Goal: Task Accomplishment & Management: Manage account settings

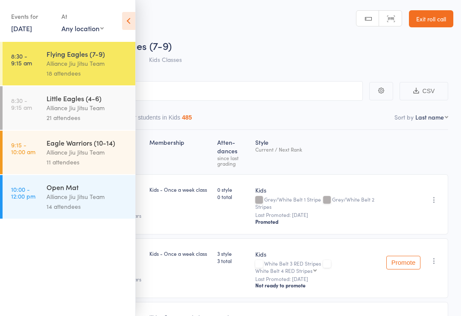
click at [38, 102] on link "8:30 - 9:15 am Little Eagles (4-6) Alliance Jiu Jitsu Team 21 attendees" at bounding box center [69, 108] width 133 height 44
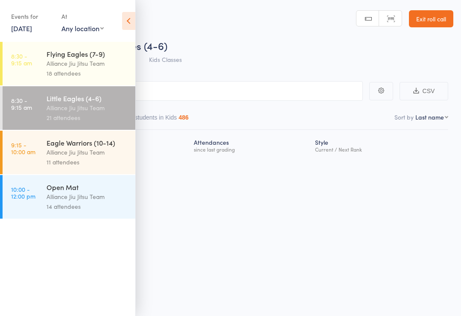
click at [21, 32] on link "13 Sep, 2025" at bounding box center [21, 27] width 21 height 9
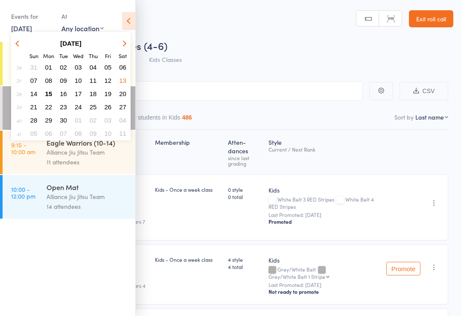
click at [50, 96] on span "15" at bounding box center [48, 93] width 7 height 7
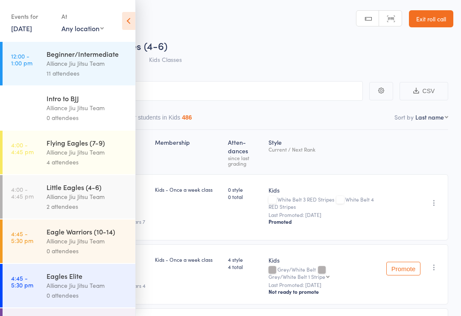
click at [122, 17] on icon at bounding box center [128, 21] width 13 height 18
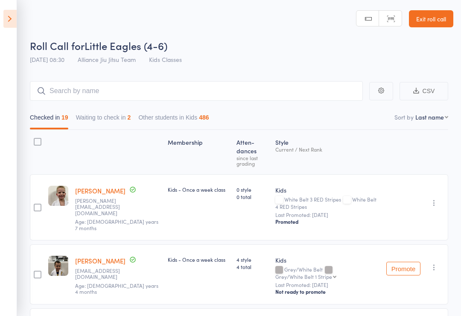
click at [6, 27] on icon at bounding box center [9, 19] width 13 height 18
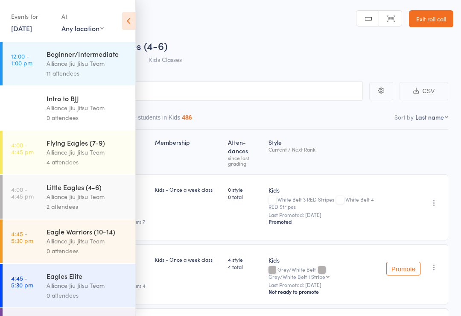
click at [25, 30] on link "[DATE]" at bounding box center [21, 27] width 21 height 9
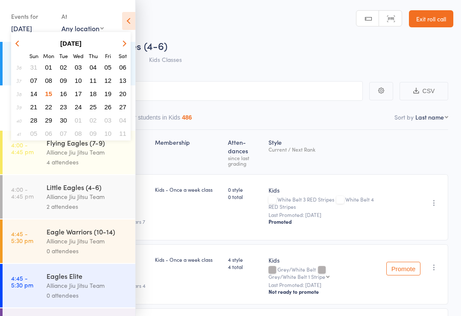
click at [29, 205] on link "4:00 - 4:45 pm Little Eagles (4-6) Alliance Jiu Jitsu Team 2 attendees" at bounding box center [69, 197] width 133 height 44
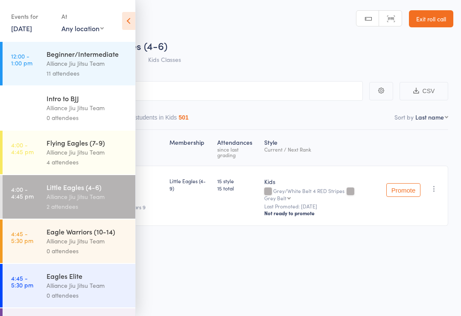
click at [125, 20] on icon at bounding box center [128, 21] width 13 height 18
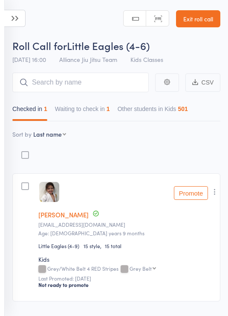
click at [13, 26] on icon at bounding box center [14, 18] width 21 height 17
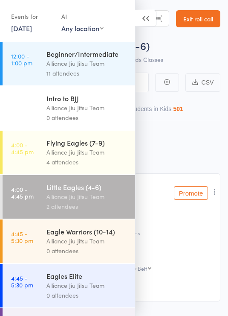
click at [145, 20] on icon at bounding box center [145, 18] width 21 height 17
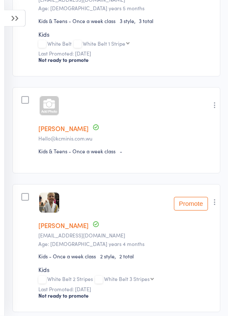
scroll to position [593, 0]
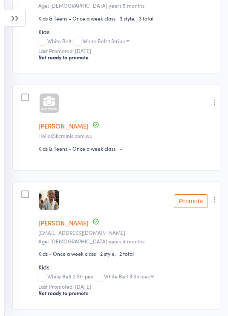
click at [51, 106] on div at bounding box center [49, 103] width 20 height 20
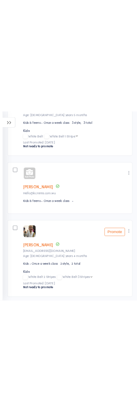
scroll to position [597, 0]
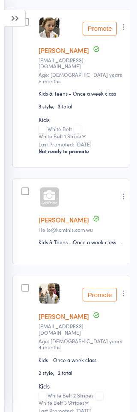
click at [55, 187] on div at bounding box center [49, 197] width 20 height 20
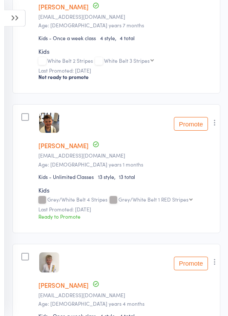
scroll to position [948, 0]
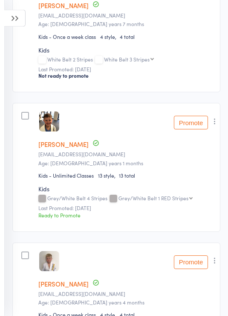
click at [219, 123] on icon "button" at bounding box center [215, 121] width 9 height 9
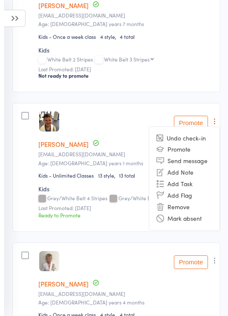
click at [183, 207] on li "Remove" at bounding box center [184, 207] width 70 height 12
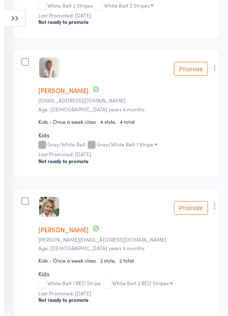
scroll to position [1003, 0]
click at [219, 73] on button "button" at bounding box center [215, 67] width 10 height 10
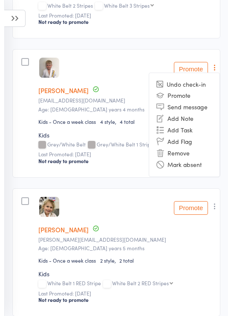
click at [184, 159] on li "Remove" at bounding box center [184, 153] width 70 height 12
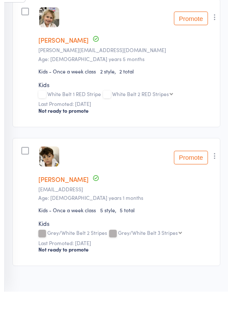
scroll to position [1028, 0]
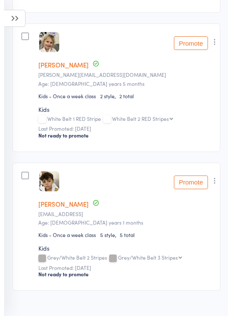
click at [216, 185] on icon "button" at bounding box center [215, 180] width 9 height 9
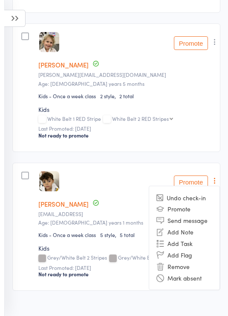
click at [183, 269] on li "Remove" at bounding box center [184, 266] width 70 height 12
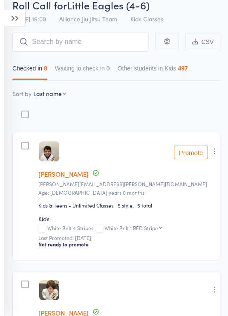
scroll to position [0, 0]
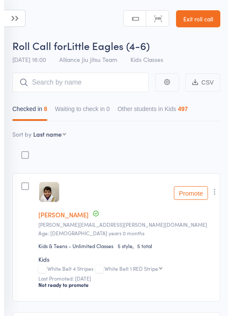
click at [24, 15] on icon at bounding box center [14, 18] width 21 height 17
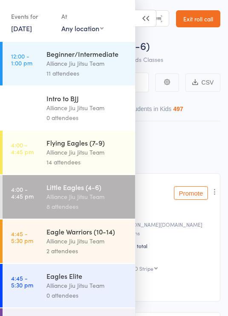
click at [105, 153] on div "Alliance Jiu Jitsu Team" at bounding box center [87, 152] width 81 height 10
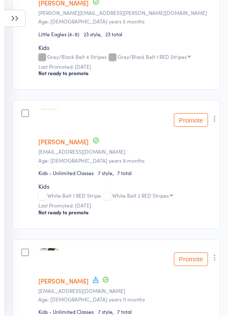
scroll to position [490, 0]
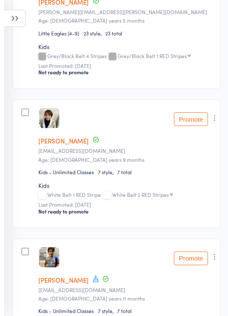
click at [219, 118] on icon "button" at bounding box center [215, 117] width 9 height 9
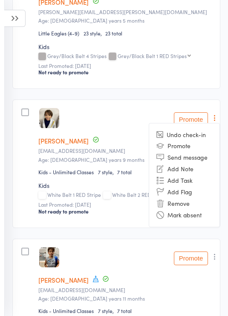
click at [185, 206] on li "Remove" at bounding box center [184, 204] width 70 height 12
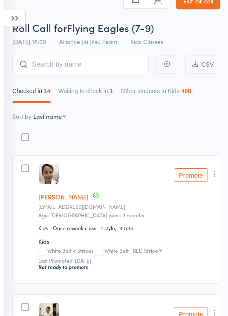
scroll to position [0, 0]
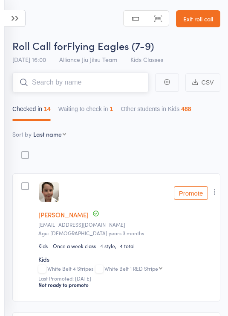
click at [114, 83] on input "search" at bounding box center [80, 83] width 137 height 20
click at [16, 20] on icon at bounding box center [14, 18] width 21 height 17
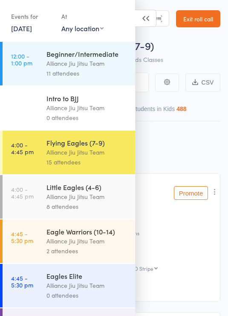
click at [102, 201] on div "Alliance Jiu Jitsu Team" at bounding box center [87, 197] width 81 height 10
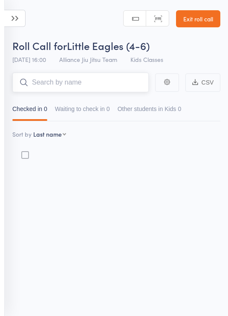
click at [97, 79] on input "search" at bounding box center [80, 83] width 137 height 20
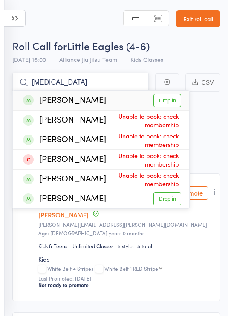
type input "Tobi"
click at [164, 103] on link "Drop in" at bounding box center [168, 100] width 28 height 13
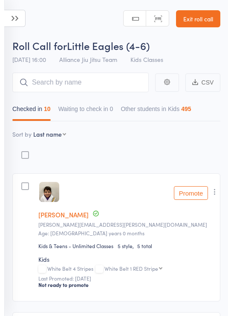
click at [74, 16] on header "Roll Call for Little Eagles (4-6) [DATE] 16:00 Alliance Jiu Jitsu Team Kids Cla…" at bounding box center [114, 34] width 228 height 68
click at [112, 82] on input "search" at bounding box center [80, 83] width 137 height 20
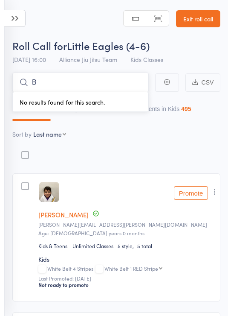
type input "B"
click at [71, 13] on header "Roll Call for Little Eagles (4-6) [DATE] 16:00 Alliance Jiu Jitsu Team Kids Cla…" at bounding box center [114, 34] width 228 height 68
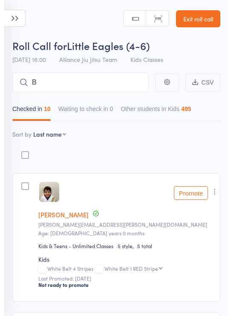
click at [62, 135] on select "First name Last name Birthday today? Behind on payments? Check in time Next pay…" at bounding box center [49, 134] width 33 height 9
select select "9"
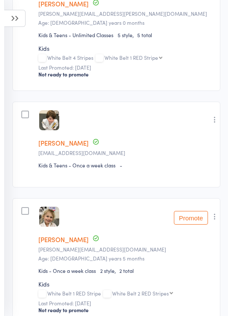
scroll to position [352, 0]
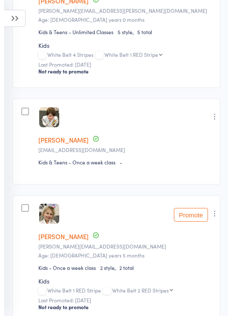
click at [61, 140] on link "[PERSON_NAME]" at bounding box center [63, 139] width 50 height 9
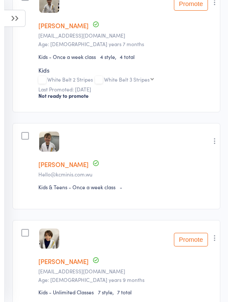
scroll to position [973, 0]
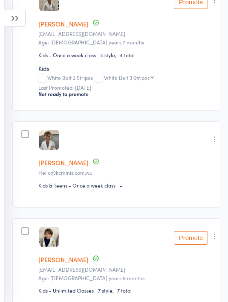
click at [68, 167] on link "[PERSON_NAME]" at bounding box center [63, 162] width 50 height 9
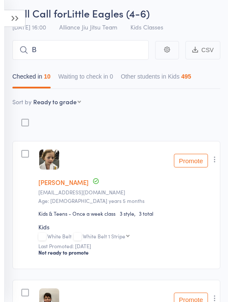
scroll to position [0, 0]
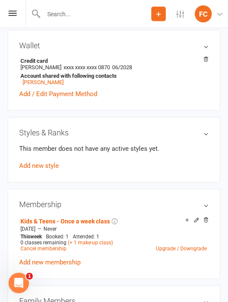
scroll to position [250, 0]
click at [43, 166] on link "Add new style" at bounding box center [39, 166] width 40 height 8
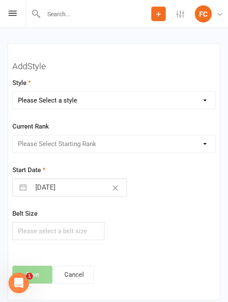
scroll to position [1098, 0]
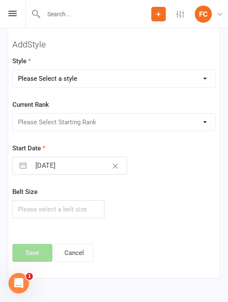
click at [204, 80] on select "Please Select a style Adults Kids" at bounding box center [114, 78] width 203 height 17
select select "1923"
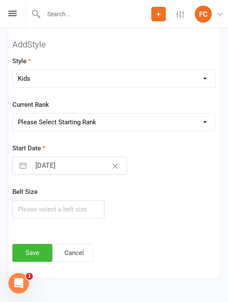
click at [206, 127] on select "Please Select Starting Rank White Belt White Belt 1 Stripe White Belt 2 Stripes…" at bounding box center [114, 121] width 203 height 17
select select "18769"
click at [34, 248] on button "Save" at bounding box center [32, 253] width 40 height 18
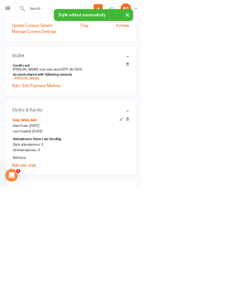
scroll to position [187, 0]
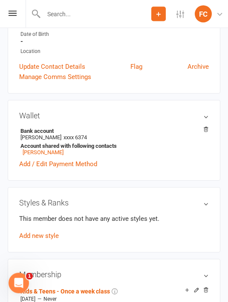
scroll to position [181, 0]
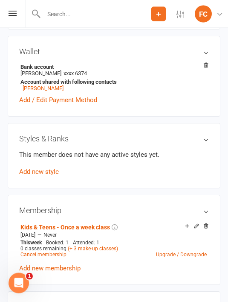
click at [49, 173] on link "Add new style" at bounding box center [39, 172] width 40 height 8
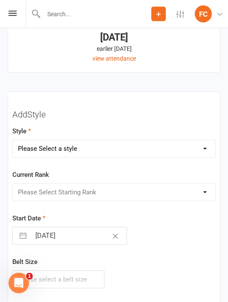
click at [207, 147] on select "Please Select a style Adults Kids" at bounding box center [114, 148] width 203 height 17
select select "1923"
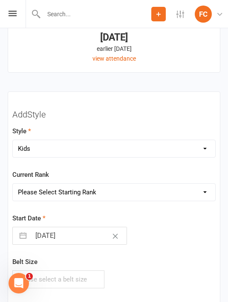
click at [209, 190] on select "Please Select Starting Rank White Belt White Belt 1 Stripe White Belt 2 Stripes…" at bounding box center [114, 191] width 203 height 17
select select "18769"
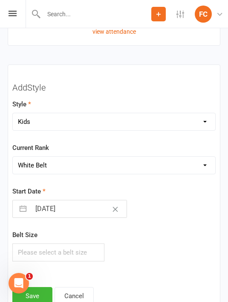
scroll to position [1098, 0]
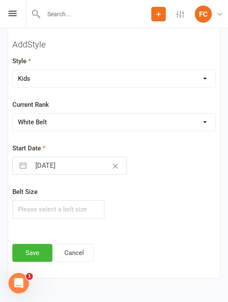
click at [35, 251] on button "Save" at bounding box center [32, 253] width 40 height 18
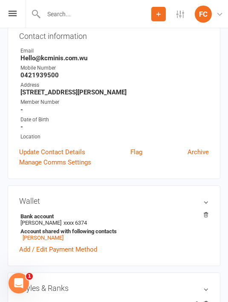
scroll to position [0, 0]
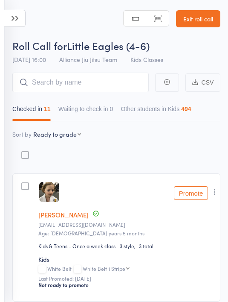
click at [15, 18] on icon at bounding box center [14, 18] width 21 height 17
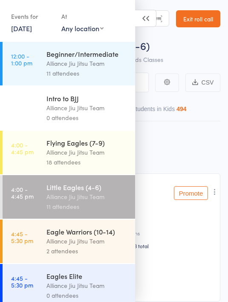
click at [100, 147] on div "Flying Eagles (7-9)" at bounding box center [87, 142] width 81 height 9
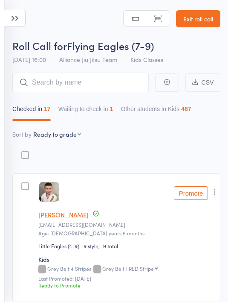
click at [10, 19] on icon at bounding box center [14, 18] width 21 height 17
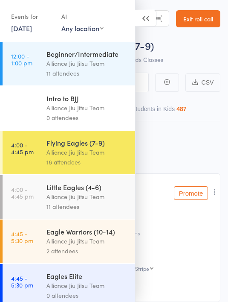
click at [96, 150] on div "Alliance Jiu Jitsu Team" at bounding box center [87, 152] width 81 height 10
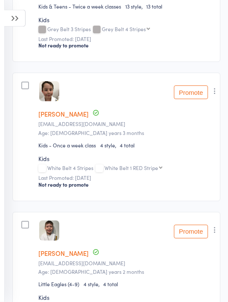
scroll to position [1630, 0]
click at [216, 94] on icon "button" at bounding box center [215, 91] width 9 height 9
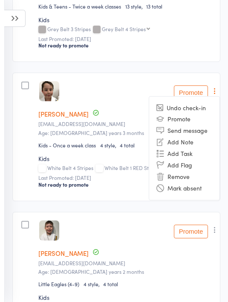
click at [180, 177] on li "Remove" at bounding box center [184, 177] width 70 height 12
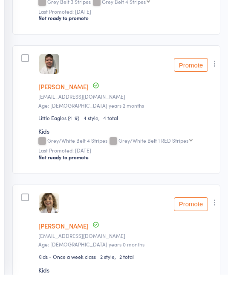
scroll to position [1657, 0]
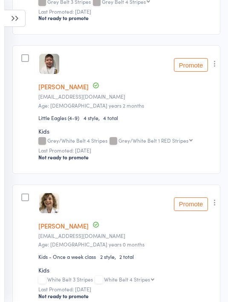
click at [13, 20] on icon at bounding box center [14, 18] width 21 height 17
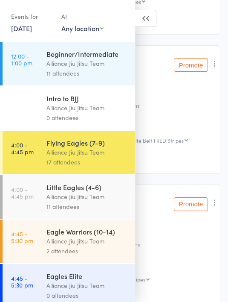
click at [99, 201] on div "Alliance Jiu Jitsu Team" at bounding box center [87, 197] width 81 height 10
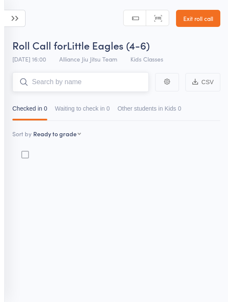
scroll to position [6, 0]
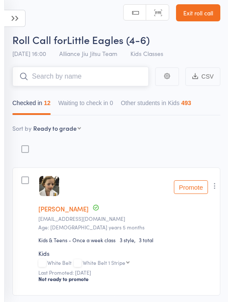
click at [104, 73] on input "search" at bounding box center [80, 77] width 137 height 20
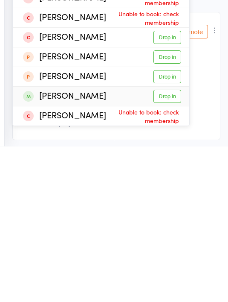
type input "Max"
click at [171, 245] on link "Drop in" at bounding box center [168, 251] width 28 height 13
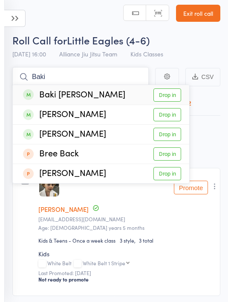
type input "Baki"
click at [168, 95] on link "Drop in" at bounding box center [168, 94] width 28 height 13
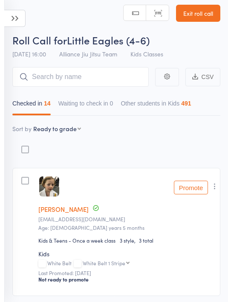
click at [68, 21] on header "Roll Call for Little Eagles (4-6) [DATE] 16:00 Alliance Jiu Jitsu Team Kids Cla…" at bounding box center [114, 28] width 228 height 68
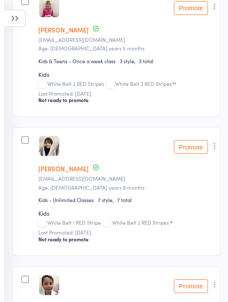
scroll to position [1267, 0]
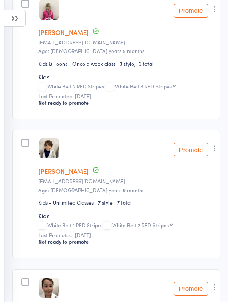
click at [193, 156] on button "Promote" at bounding box center [191, 149] width 34 height 14
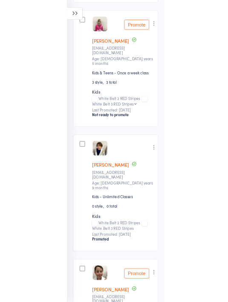
scroll to position [1343, 0]
